Goal: Navigation & Orientation: Find specific page/section

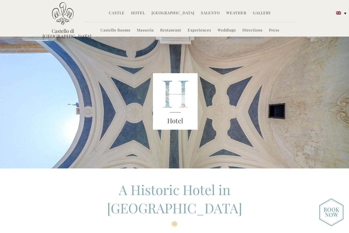
click at [145, 28] on link "Masseria" at bounding box center [145, 30] width 17 height 6
click at [119, 31] on link "Castello Rooms" at bounding box center [115, 30] width 30 height 6
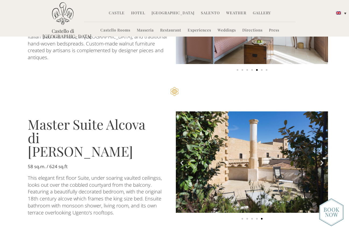
scroll to position [905, 0]
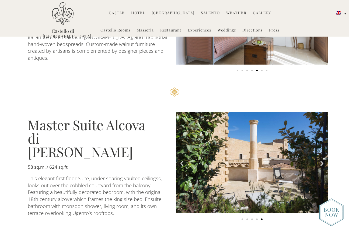
click at [322, 160] on icon "Next slide" at bounding box center [322, 163] width 7 height 7
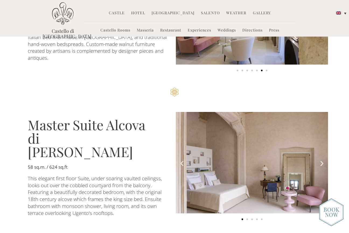
click at [321, 160] on icon "Next slide" at bounding box center [322, 163] width 7 height 7
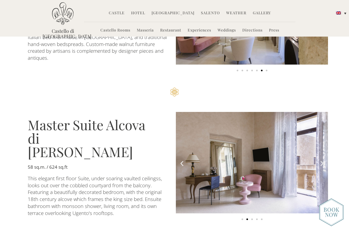
click at [321, 160] on icon "Next slide" at bounding box center [322, 163] width 7 height 7
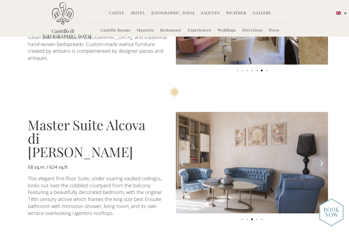
click at [321, 127] on img "3 of 5" at bounding box center [252, 163] width 152 height 102
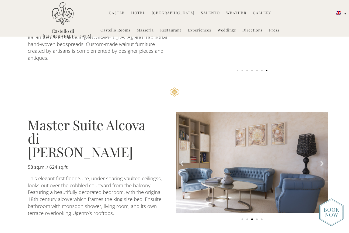
click at [320, 127] on img "3 of 5" at bounding box center [252, 163] width 152 height 102
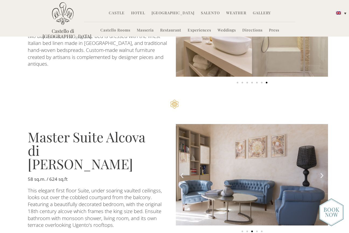
click at [320, 124] on div "Carousel | Horizontal scrolling: Arrow Left & Right" at bounding box center [252, 179] width 152 height 111
click at [322, 172] on icon "Next slide" at bounding box center [322, 175] width 7 height 7
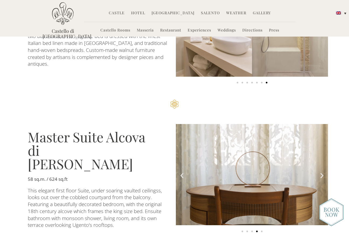
click at [322, 172] on icon "Next slide" at bounding box center [322, 175] width 7 height 7
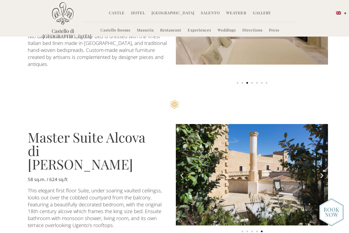
click at [321, 172] on icon "Next slide" at bounding box center [322, 175] width 7 height 7
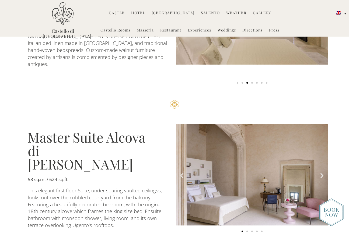
click at [321, 172] on icon "Next slide" at bounding box center [322, 175] width 7 height 7
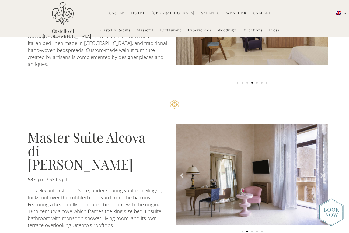
click at [321, 172] on icon "Next slide" at bounding box center [322, 175] width 7 height 7
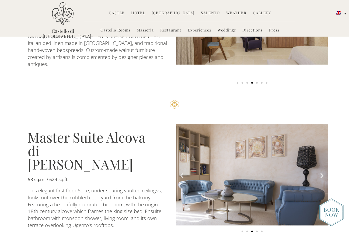
click at [321, 172] on icon "Next slide" at bounding box center [322, 175] width 7 height 7
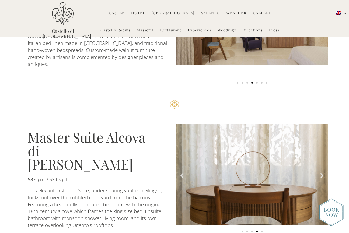
click at [168, 29] on link "Restaurant" at bounding box center [170, 30] width 21 height 6
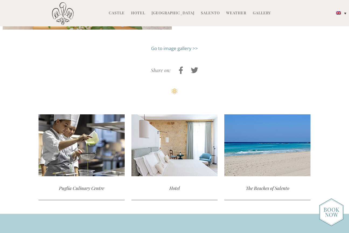
scroll to position [948, 0]
